Goal: Navigation & Orientation: Find specific page/section

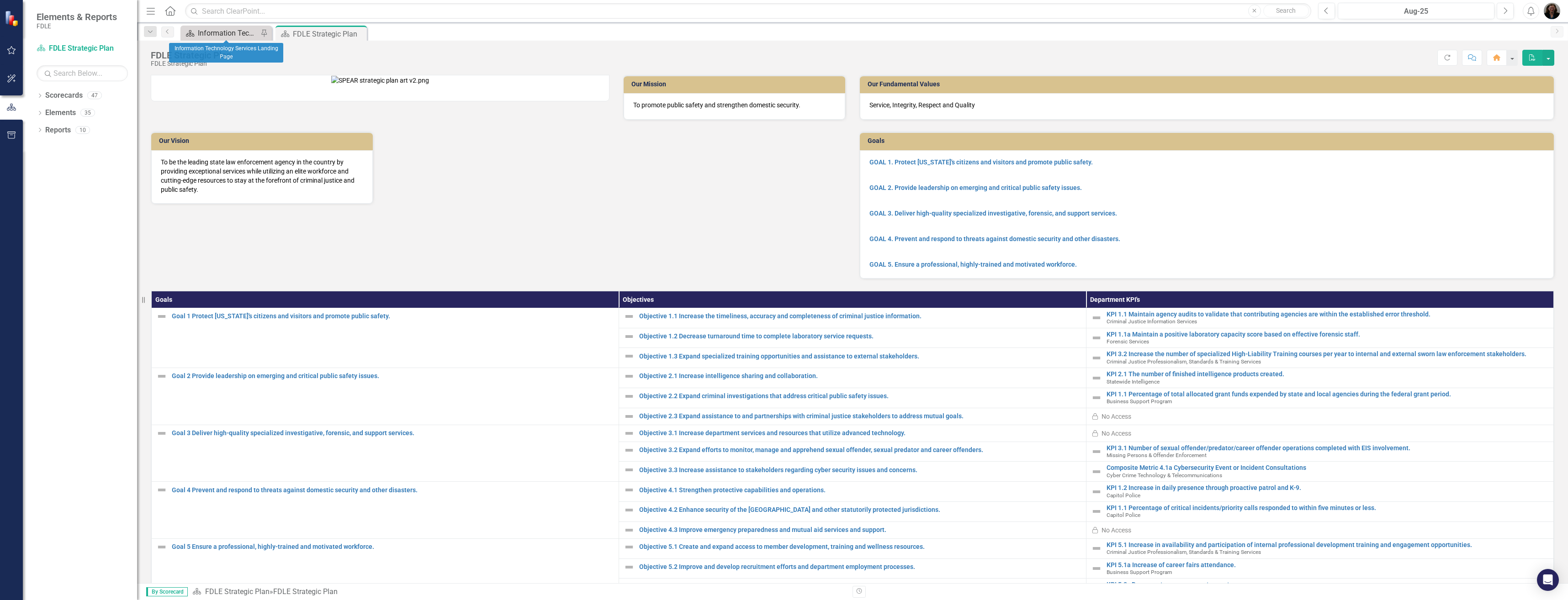
click at [217, 33] on div "Information Technology Services Landing Page" at bounding box center [228, 33] width 60 height 12
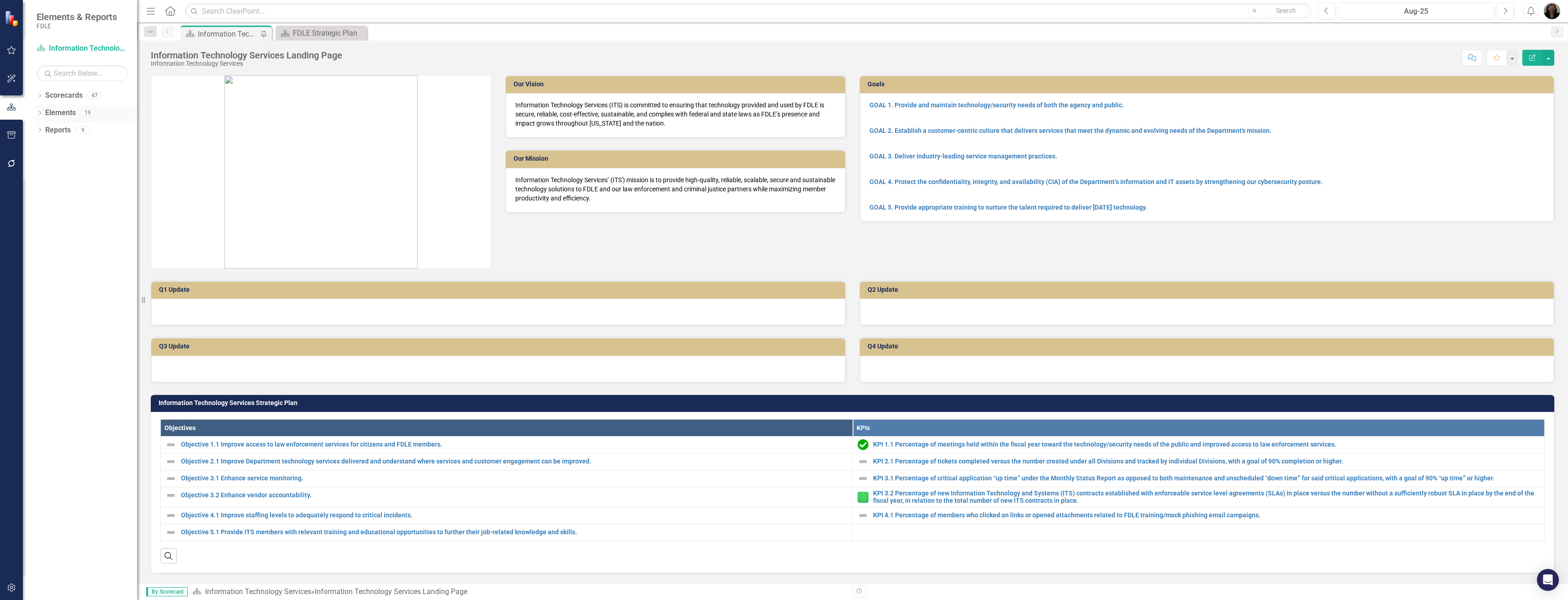
click at [44, 113] on div "Dropdown Elements 19" at bounding box center [86, 114] width 100 height 18
click at [40, 110] on div "Dropdown" at bounding box center [40, 114] width 7 height 8
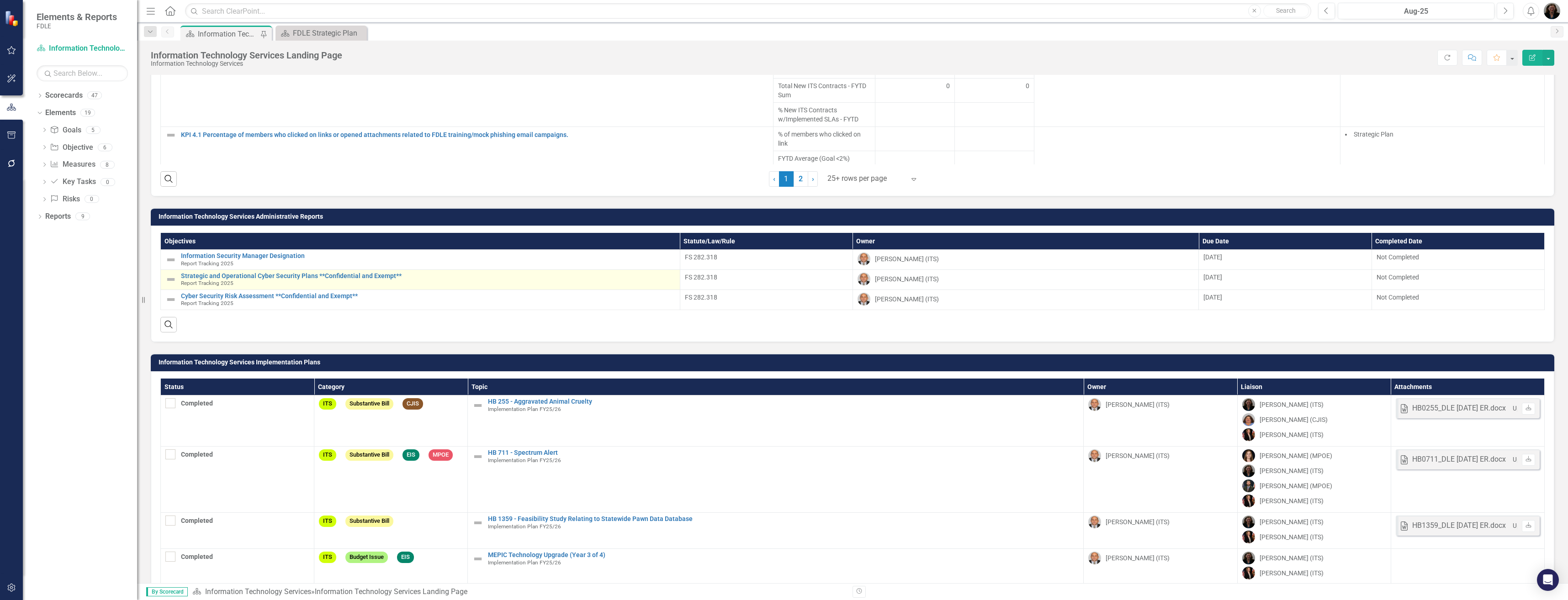
scroll to position [961, 0]
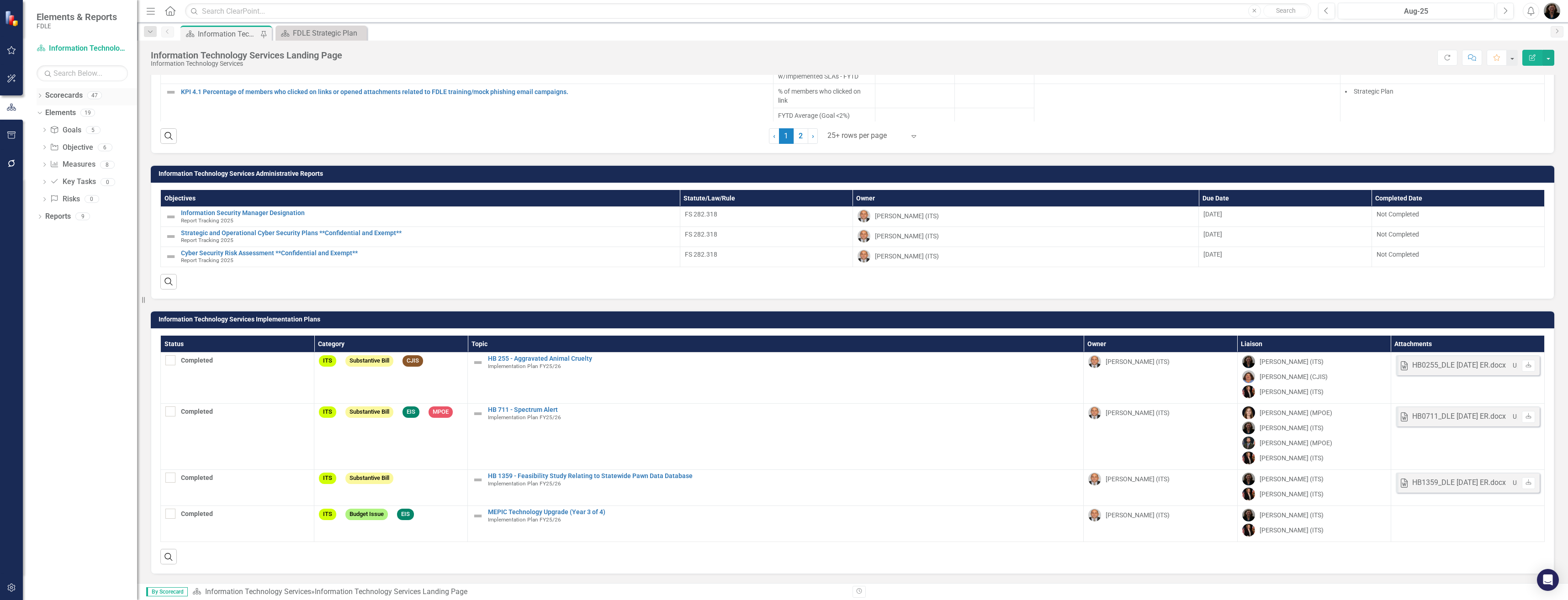
click at [71, 96] on link "Scorecards" at bounding box center [64, 96] width 38 height 10
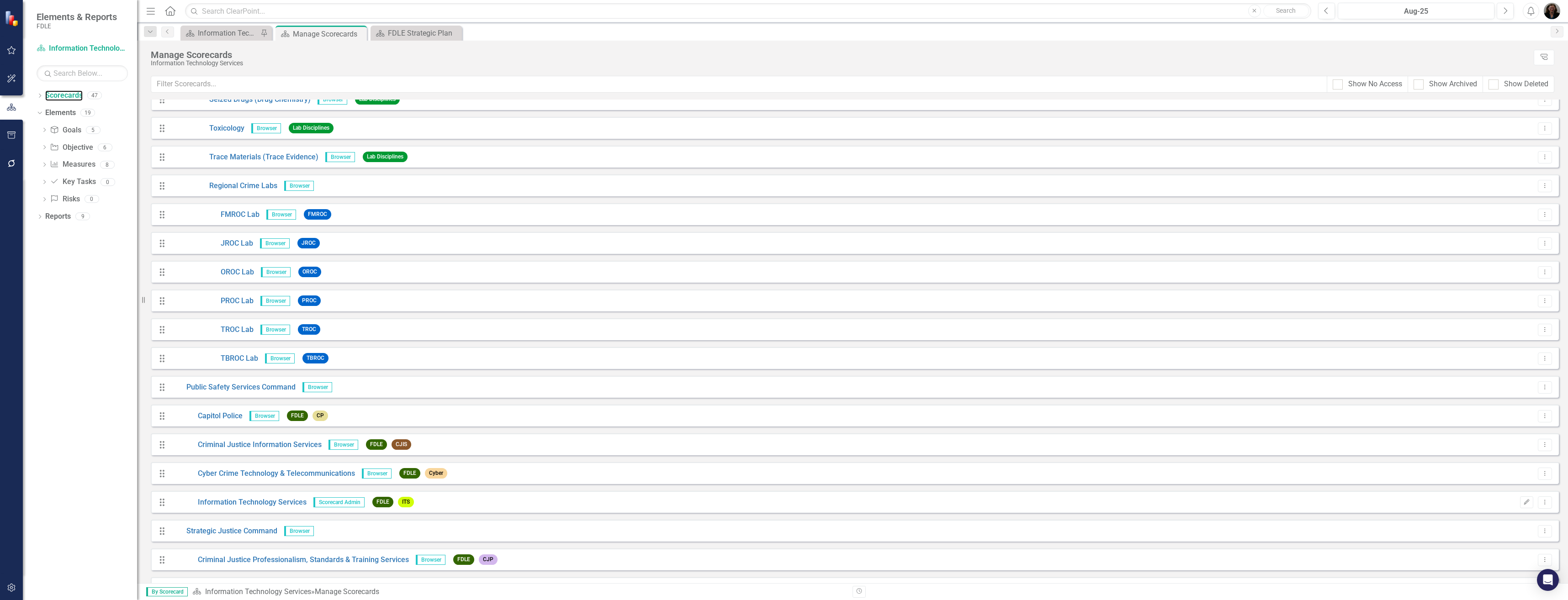
scroll to position [869, 0]
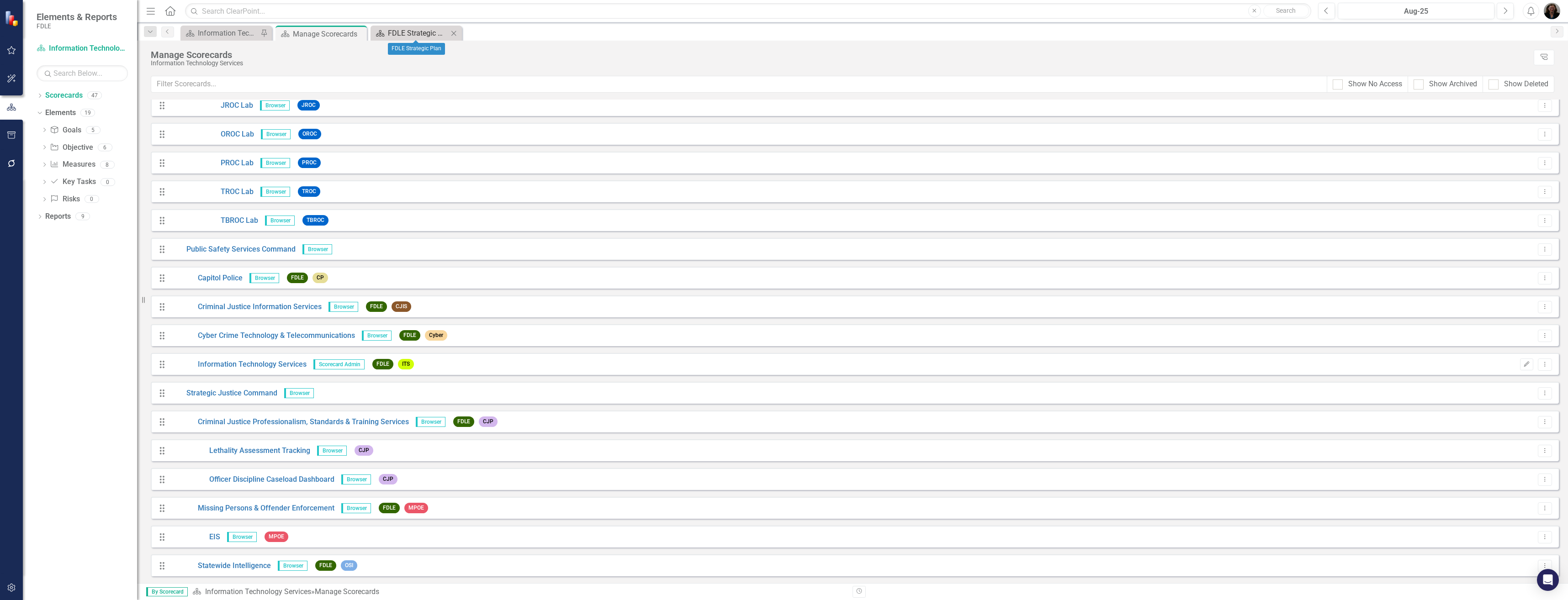
click at [432, 34] on div "FDLE Strategic Plan" at bounding box center [418, 33] width 60 height 12
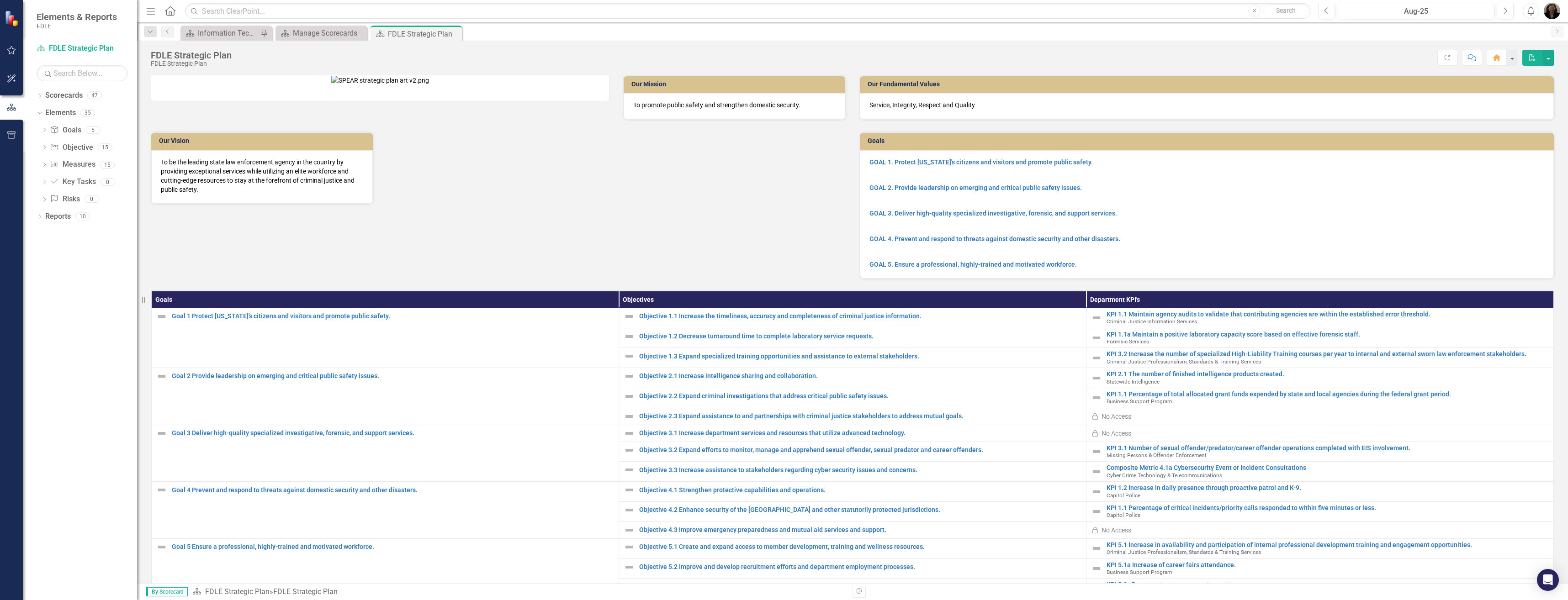
click at [0, 0] on icon "Close" at bounding box center [0, 0] width 0 height 0
click at [311, 29] on div "Manage Scorecards" at bounding box center [323, 33] width 60 height 12
click at [315, 31] on div "Manage Scorecards" at bounding box center [323, 33] width 60 height 12
click at [458, 35] on div "Close" at bounding box center [453, 34] width 12 height 12
click at [453, 34] on icon "Close" at bounding box center [453, 34] width 9 height 7
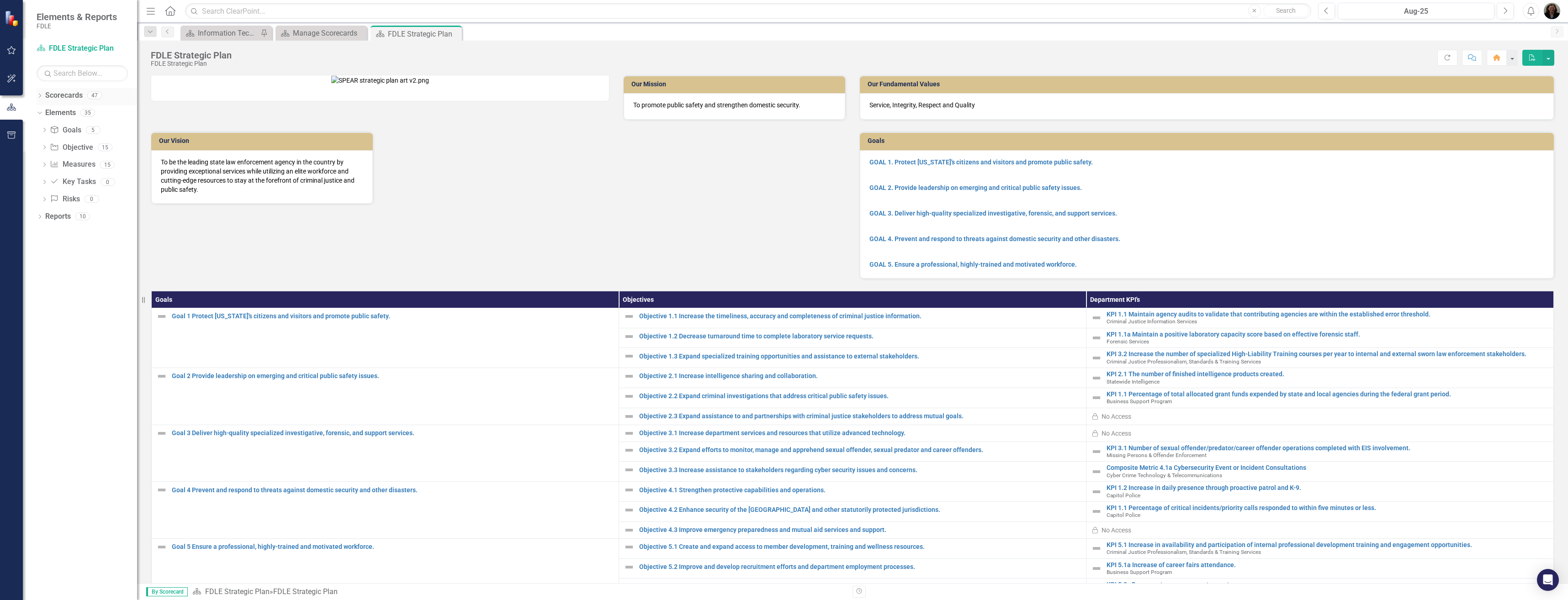
click at [41, 94] on icon "Dropdown" at bounding box center [40, 97] width 7 height 5
click at [41, 94] on icon "Dropdown" at bounding box center [38, 95] width 5 height 7
click at [41, 114] on icon "Dropdown" at bounding box center [38, 112] width 5 height 7
click at [41, 114] on icon "Dropdown" at bounding box center [40, 114] width 7 height 5
click at [45, 130] on icon at bounding box center [44, 130] width 2 height 4
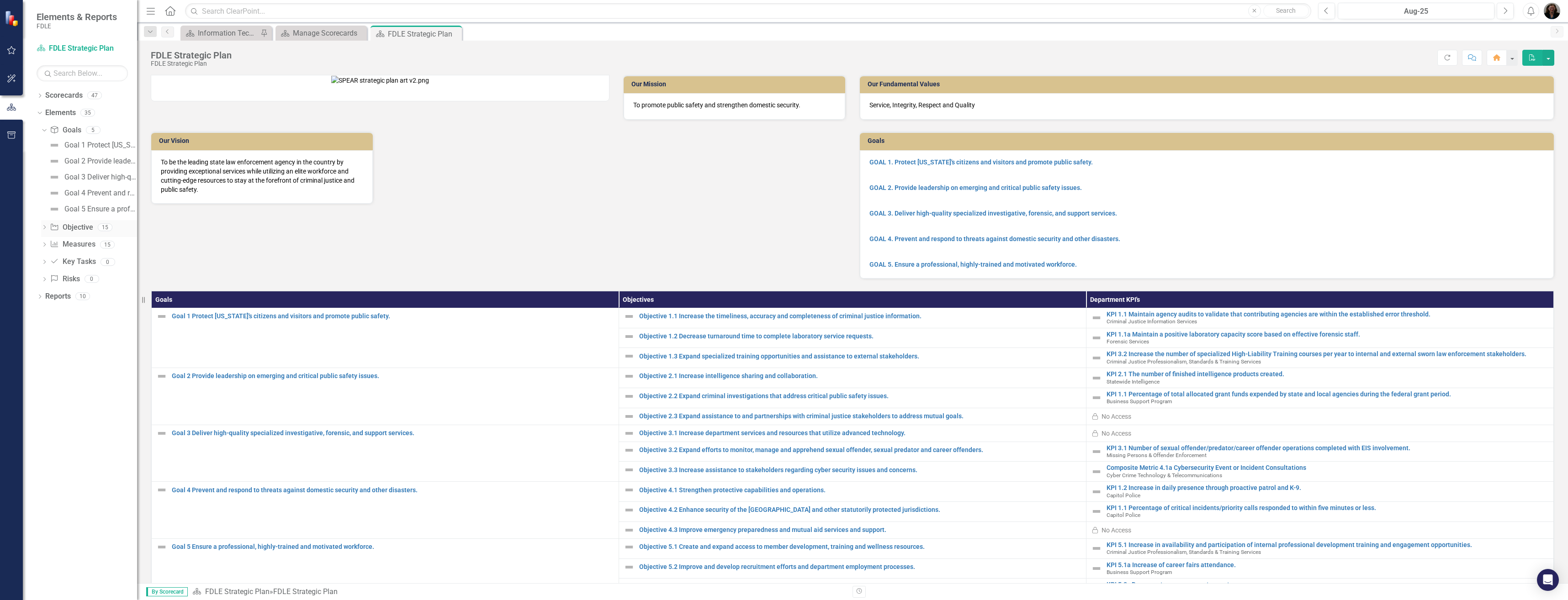
click at [44, 229] on icon "Dropdown" at bounding box center [44, 228] width 7 height 5
click at [9, 129] on button "button" at bounding box center [12, 136] width 21 height 19
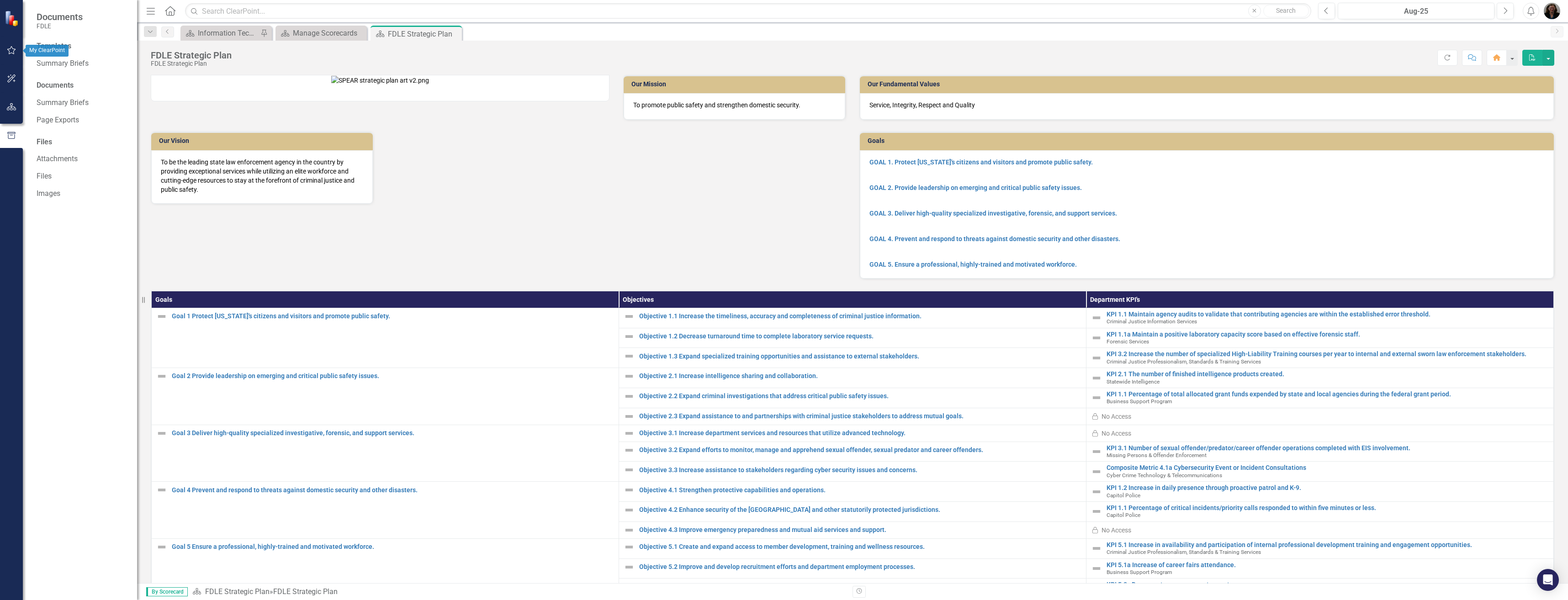
click at [13, 43] on button "button" at bounding box center [12, 51] width 21 height 19
click at [67, 118] on link "My Favorites" at bounding box center [82, 117] width 91 height 10
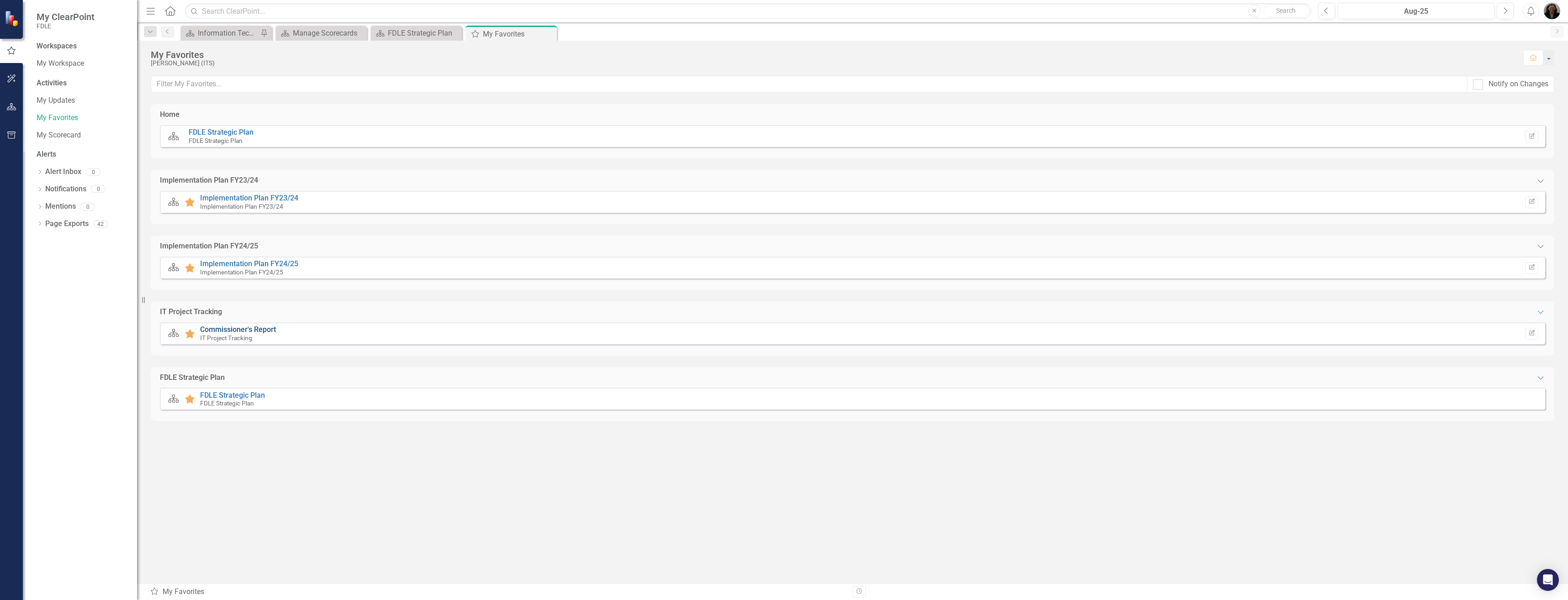
click at [244, 329] on link "Commissioner's Report" at bounding box center [238, 329] width 76 height 9
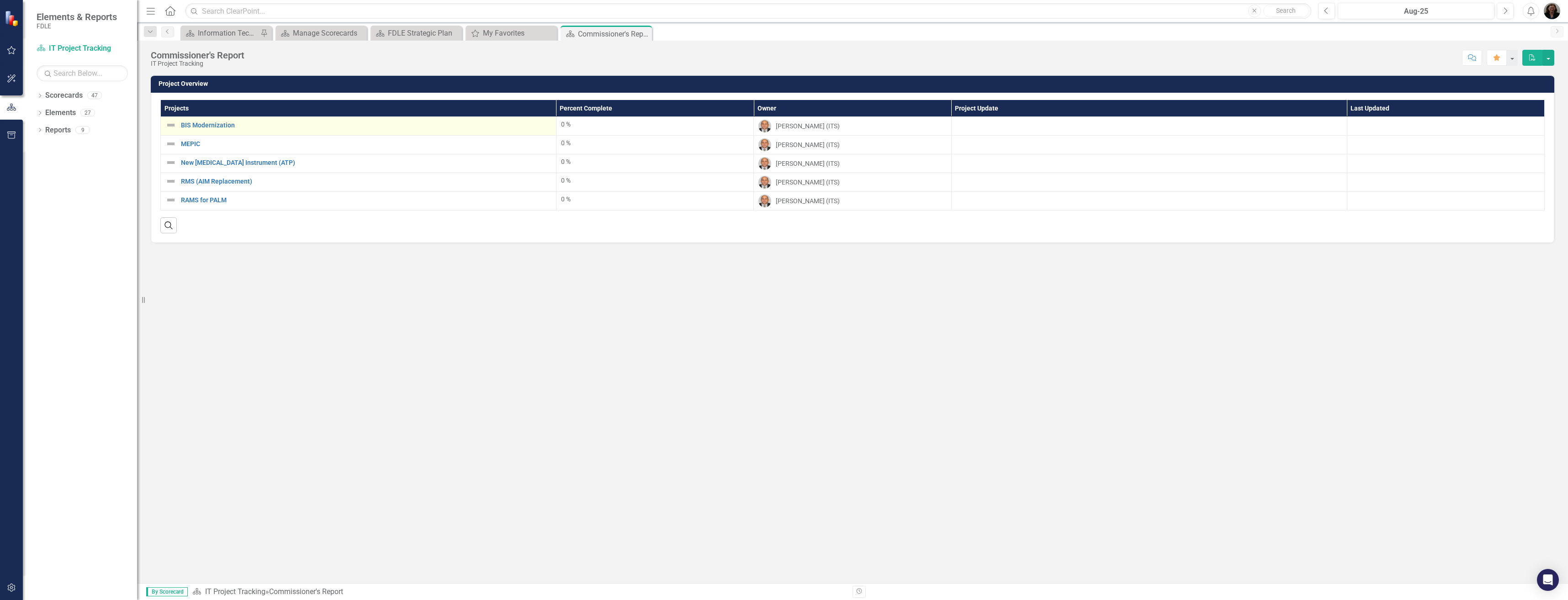
click at [169, 125] on img at bounding box center [171, 125] width 11 height 11
click at [173, 124] on img at bounding box center [171, 125] width 11 height 11
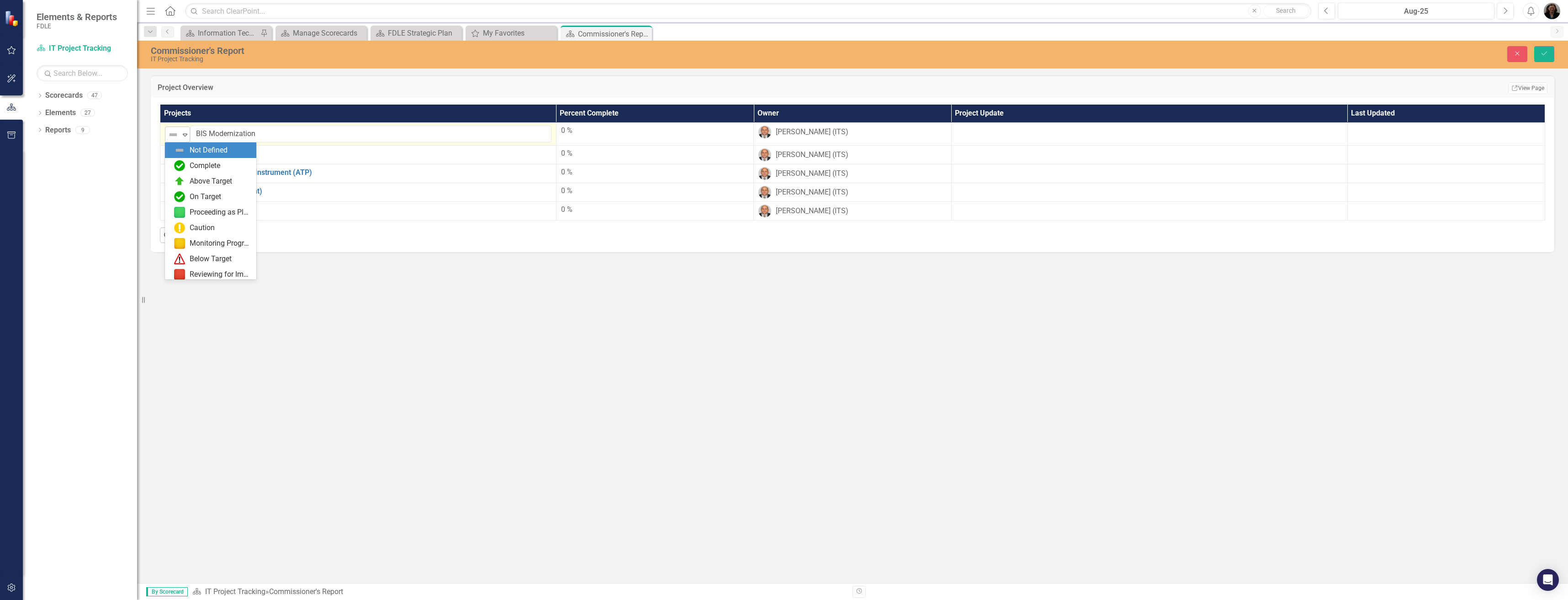
click at [180, 135] on div "Not Defined" at bounding box center [173, 134] width 14 height 13
click at [186, 136] on icon "Expand" at bounding box center [184, 134] width 9 height 7
click at [181, 130] on div "Expand" at bounding box center [184, 134] width 9 height 15
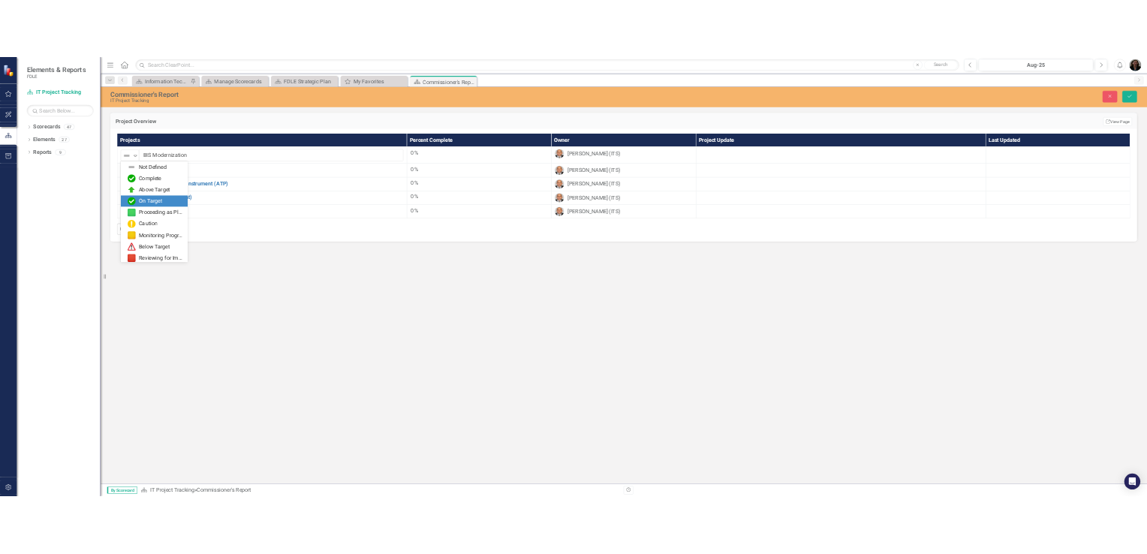
scroll to position [132, 0]
